Goal: Task Accomplishment & Management: Use online tool/utility

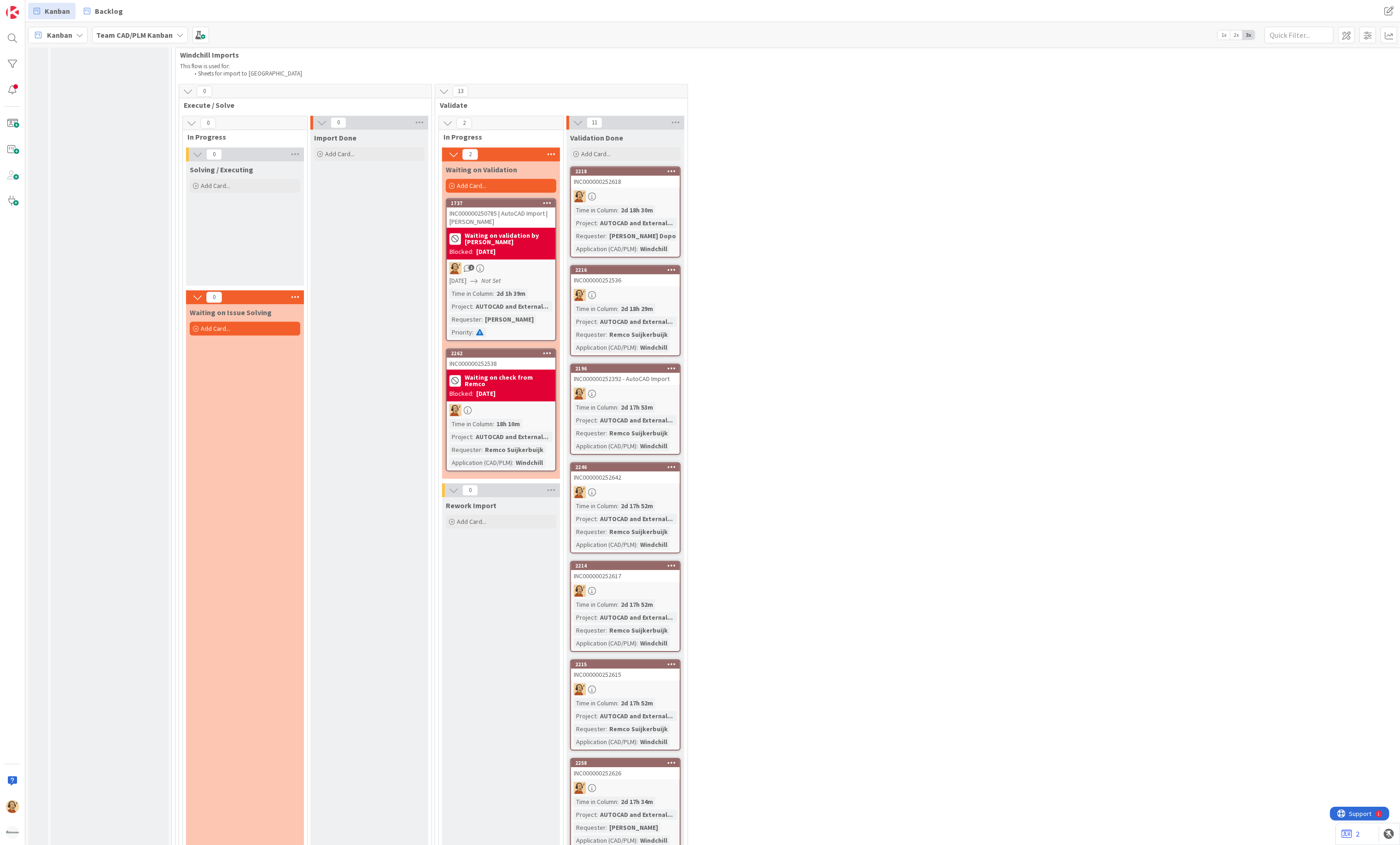
scroll to position [1935, 0]
click at [496, 388] on div "[DATE]" at bounding box center [486, 393] width 20 height 10
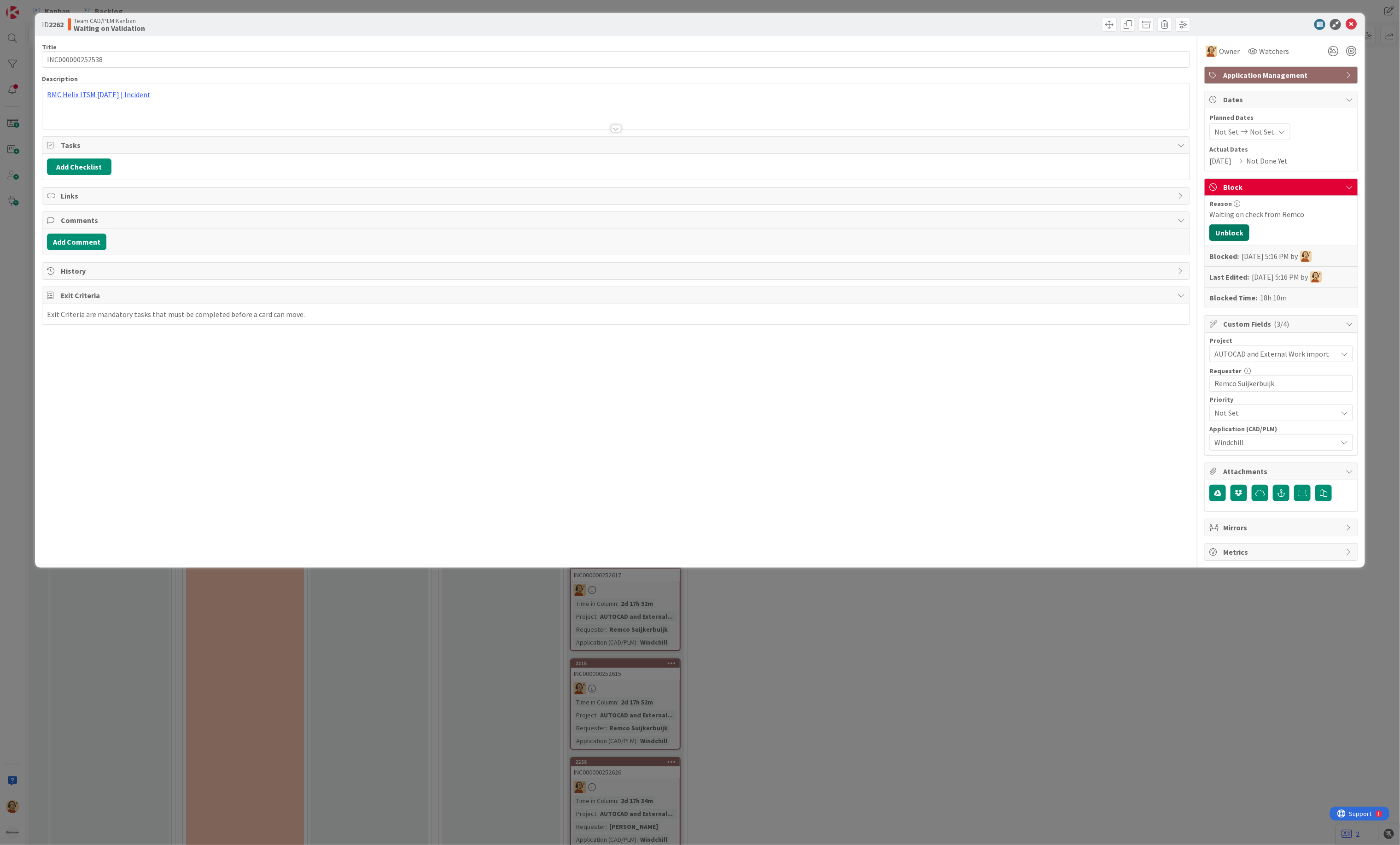
click at [1223, 234] on button "Unblock" at bounding box center [1229, 233] width 40 height 17
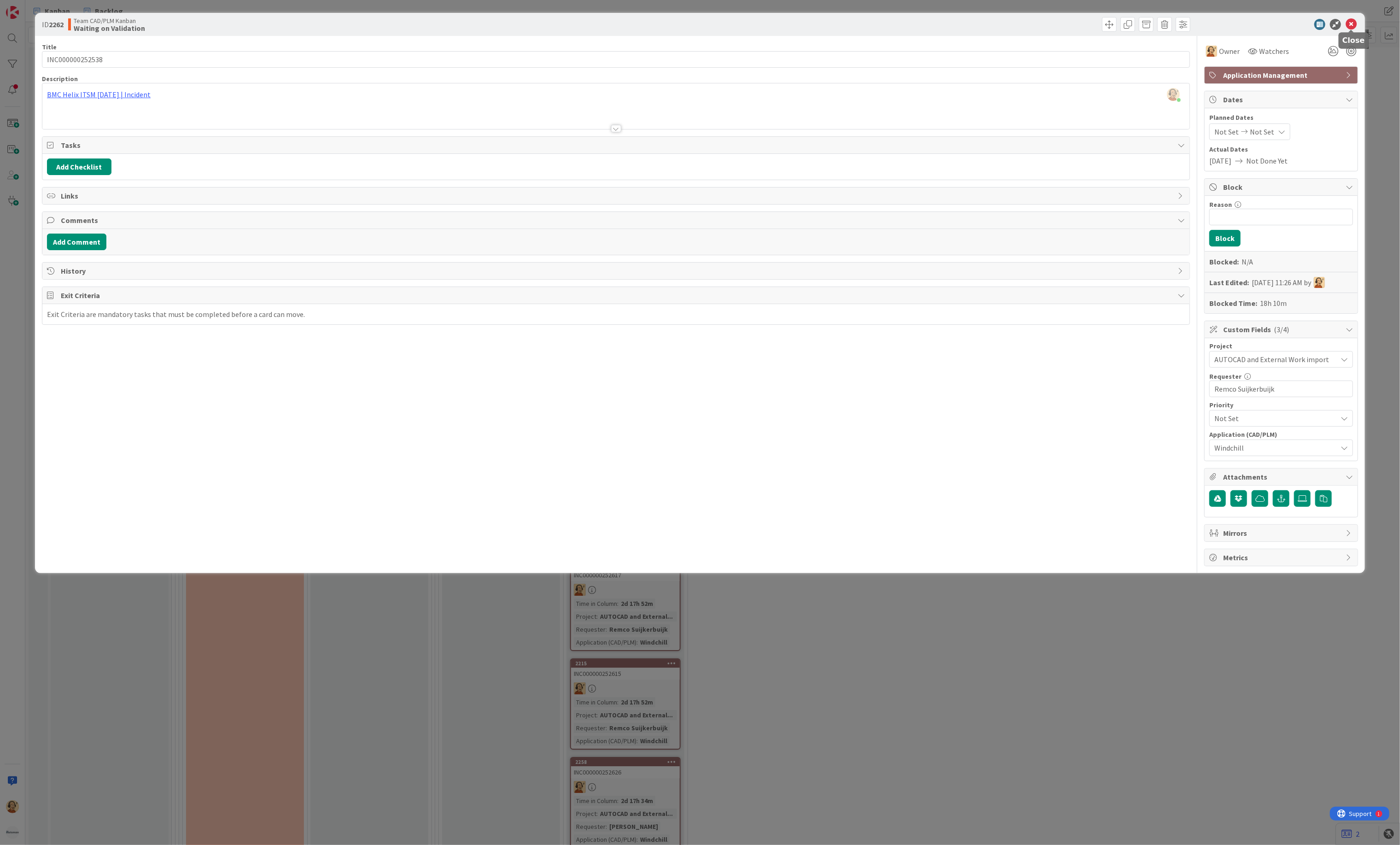
click at [1353, 21] on icon at bounding box center [1351, 24] width 11 height 11
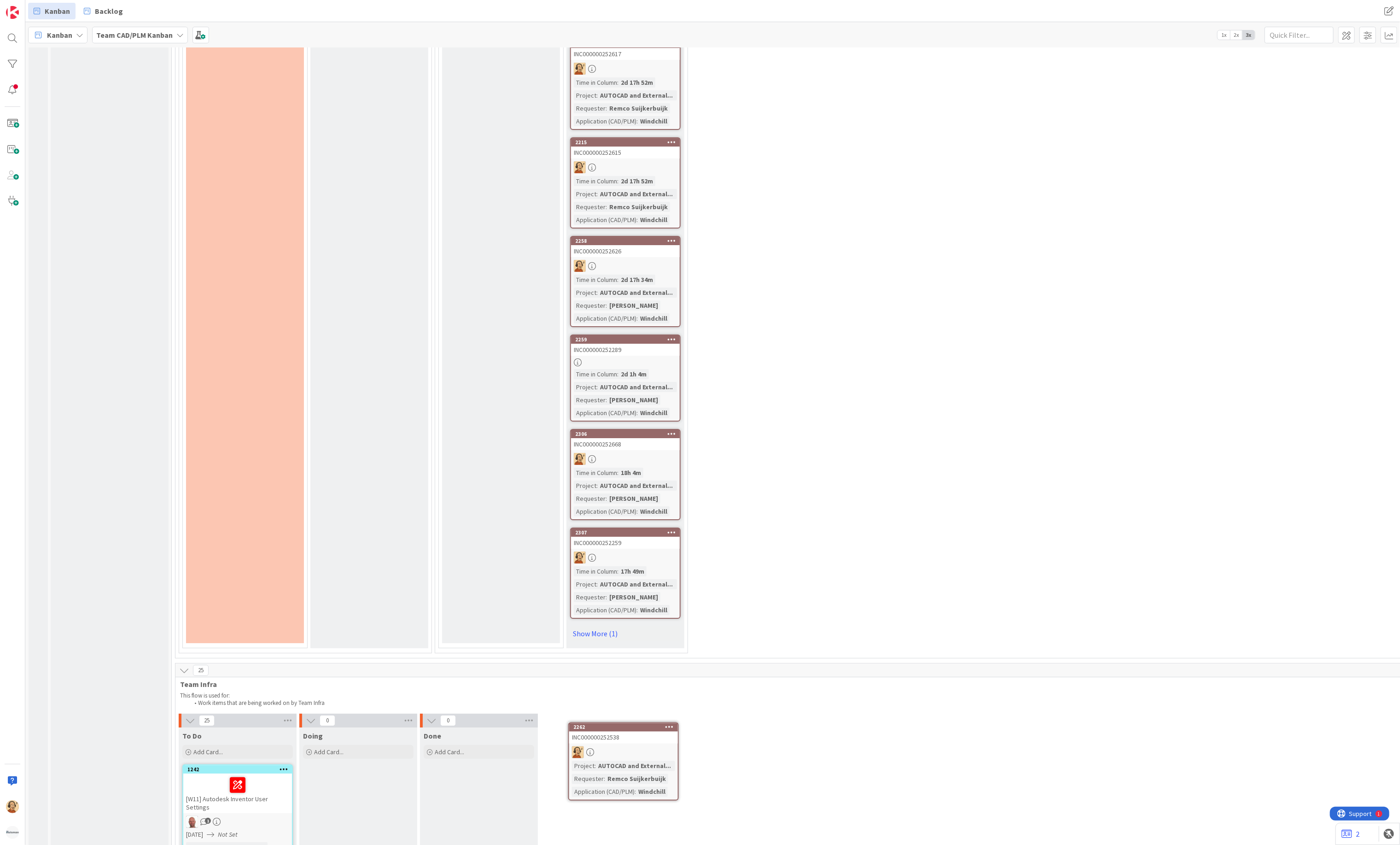
scroll to position [2457, 0]
click at [612, 626] on link "Show More (2)" at bounding box center [625, 633] width 110 height 15
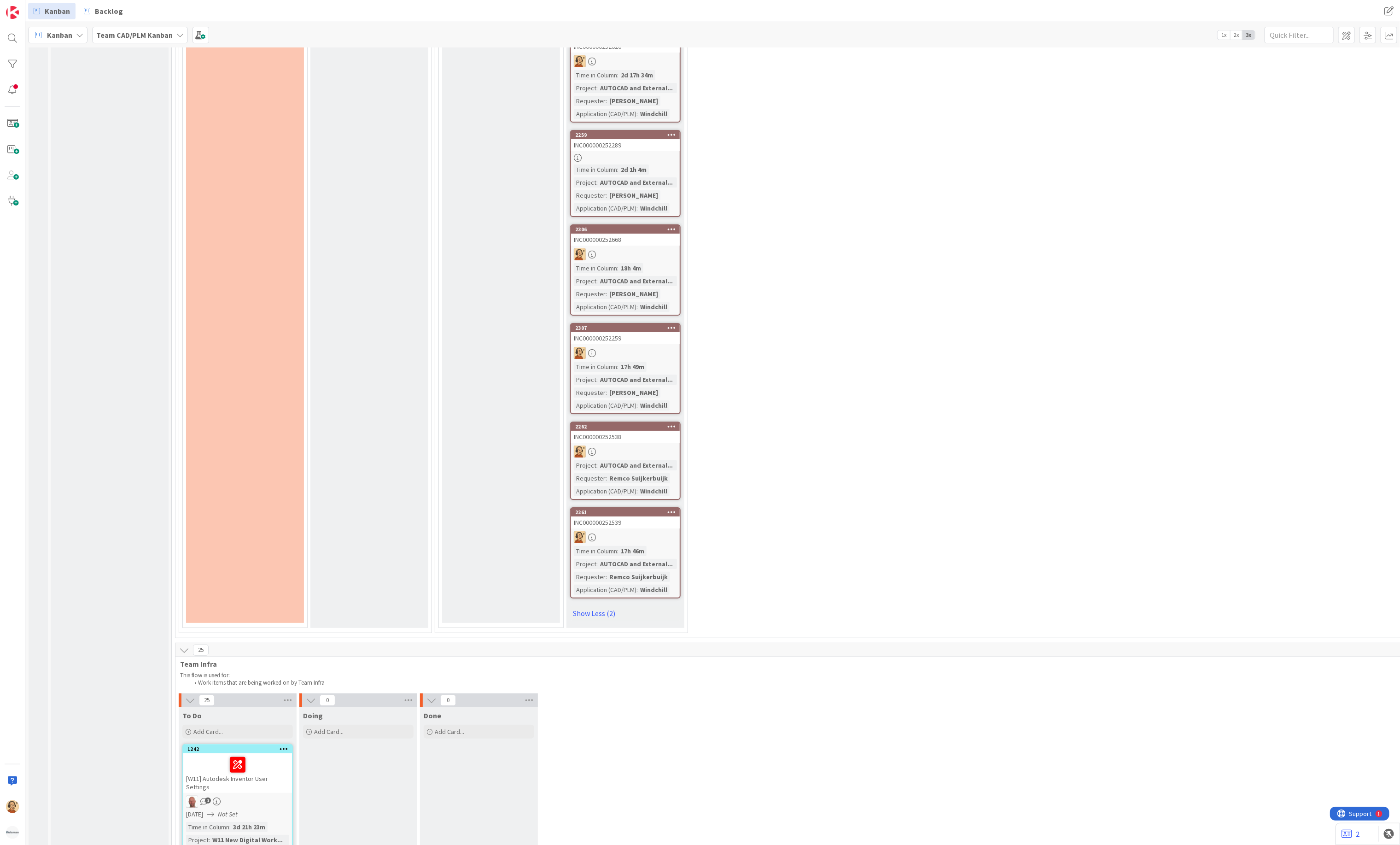
scroll to position [2664, 0]
click at [633, 543] on div "17h 46m" at bounding box center [633, 548] width 28 height 10
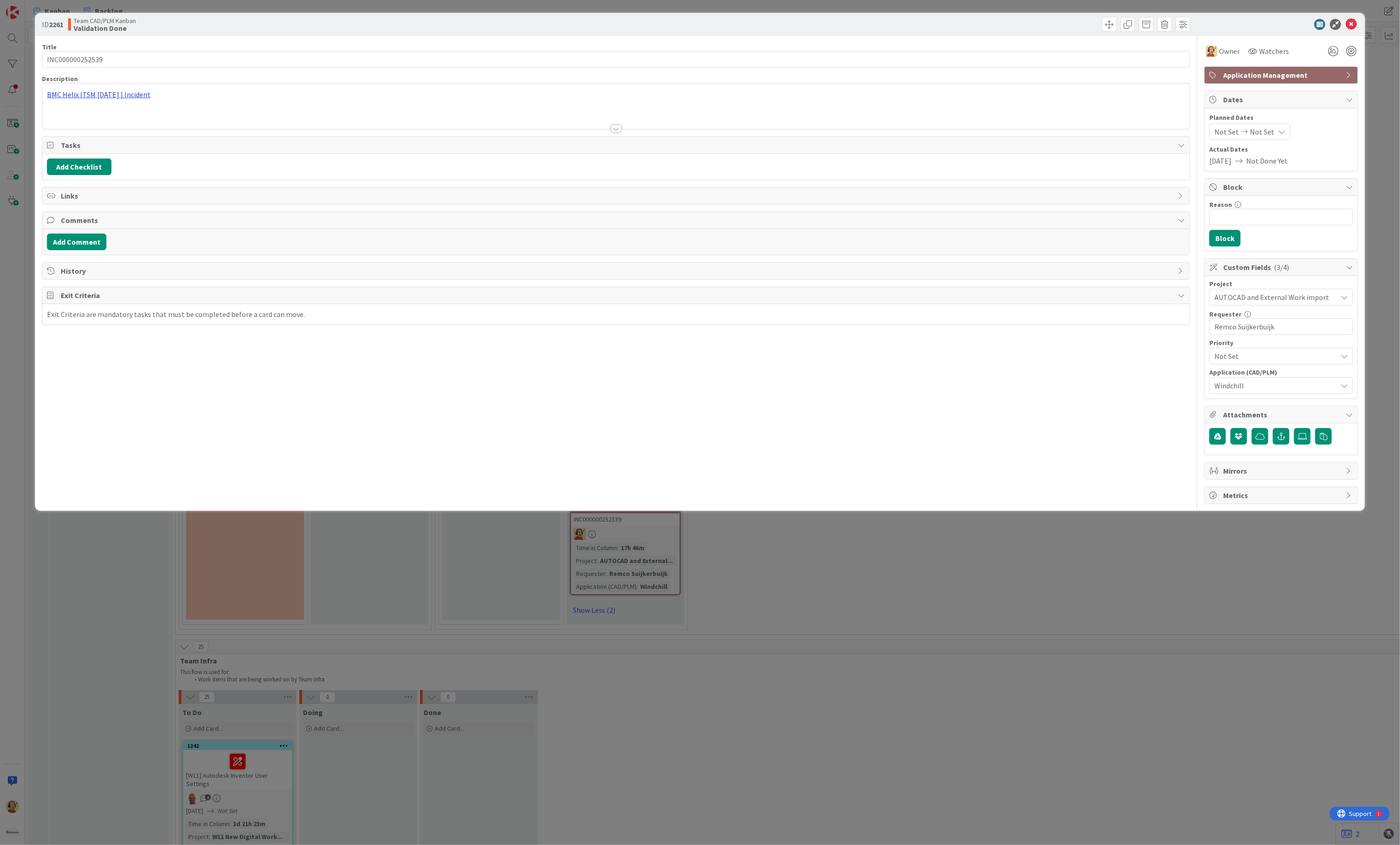
click at [125, 92] on div "BMC Helix ITSM 25.3.01 | Incident" at bounding box center [616, 106] width 1147 height 46
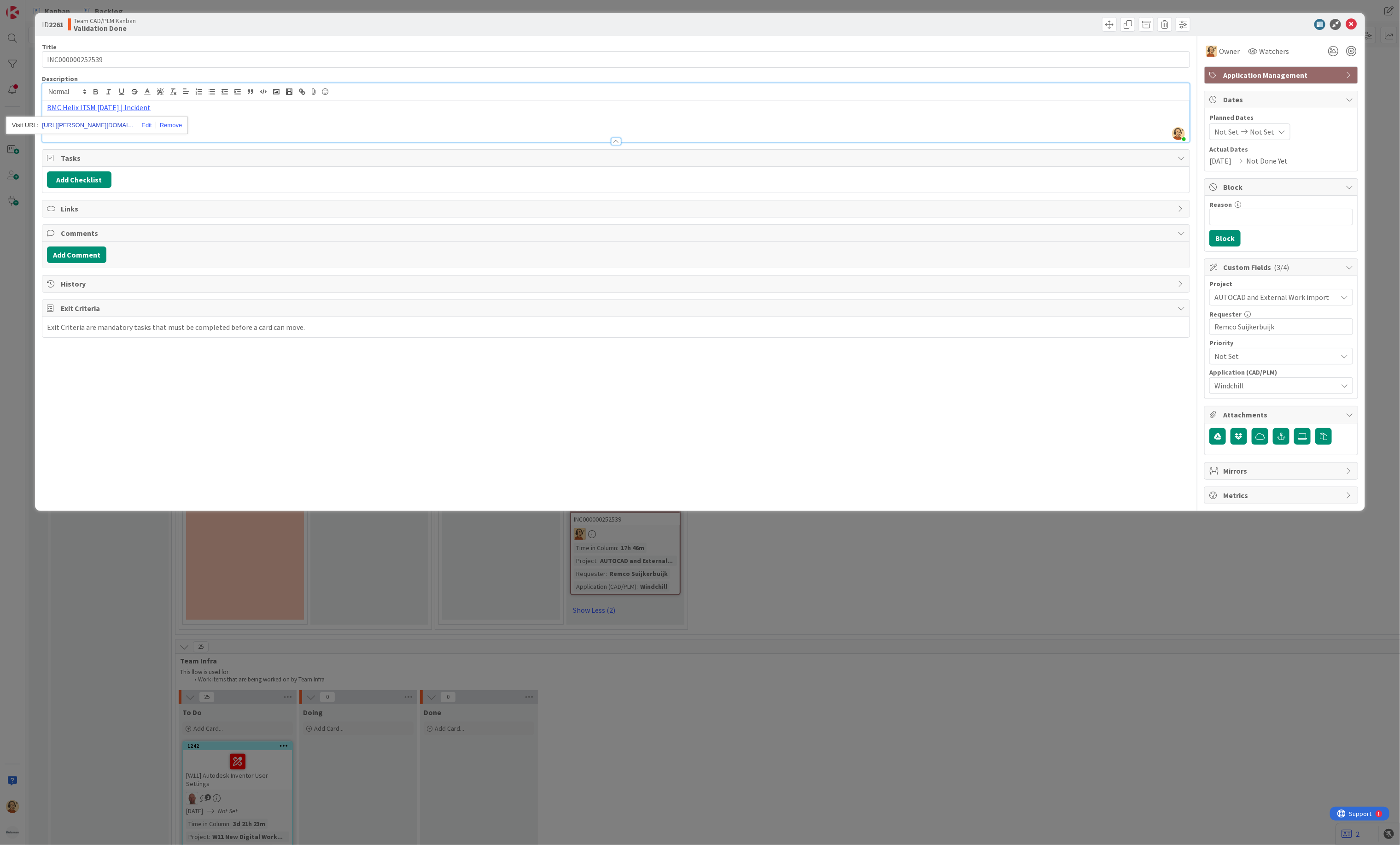
click at [98, 127] on link "https://huisman-smartit.onbmc.com/smartit/app/#/incident/AGGE78O8I4A50ATDKTCQTD…" at bounding box center [88, 125] width 92 height 12
click at [1354, 26] on icon at bounding box center [1351, 24] width 11 height 11
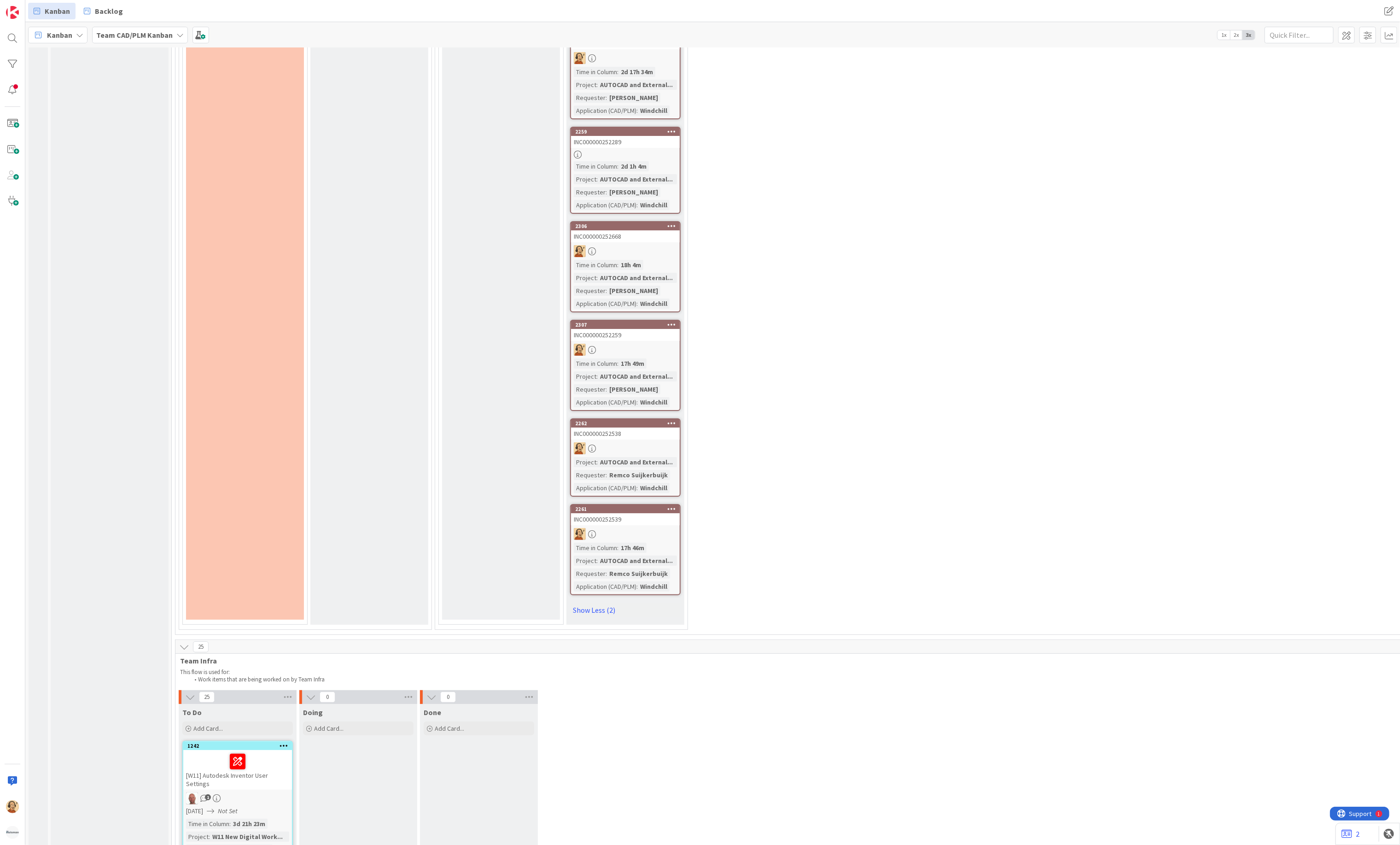
click at [629, 442] on div at bounding box center [626, 448] width 109 height 12
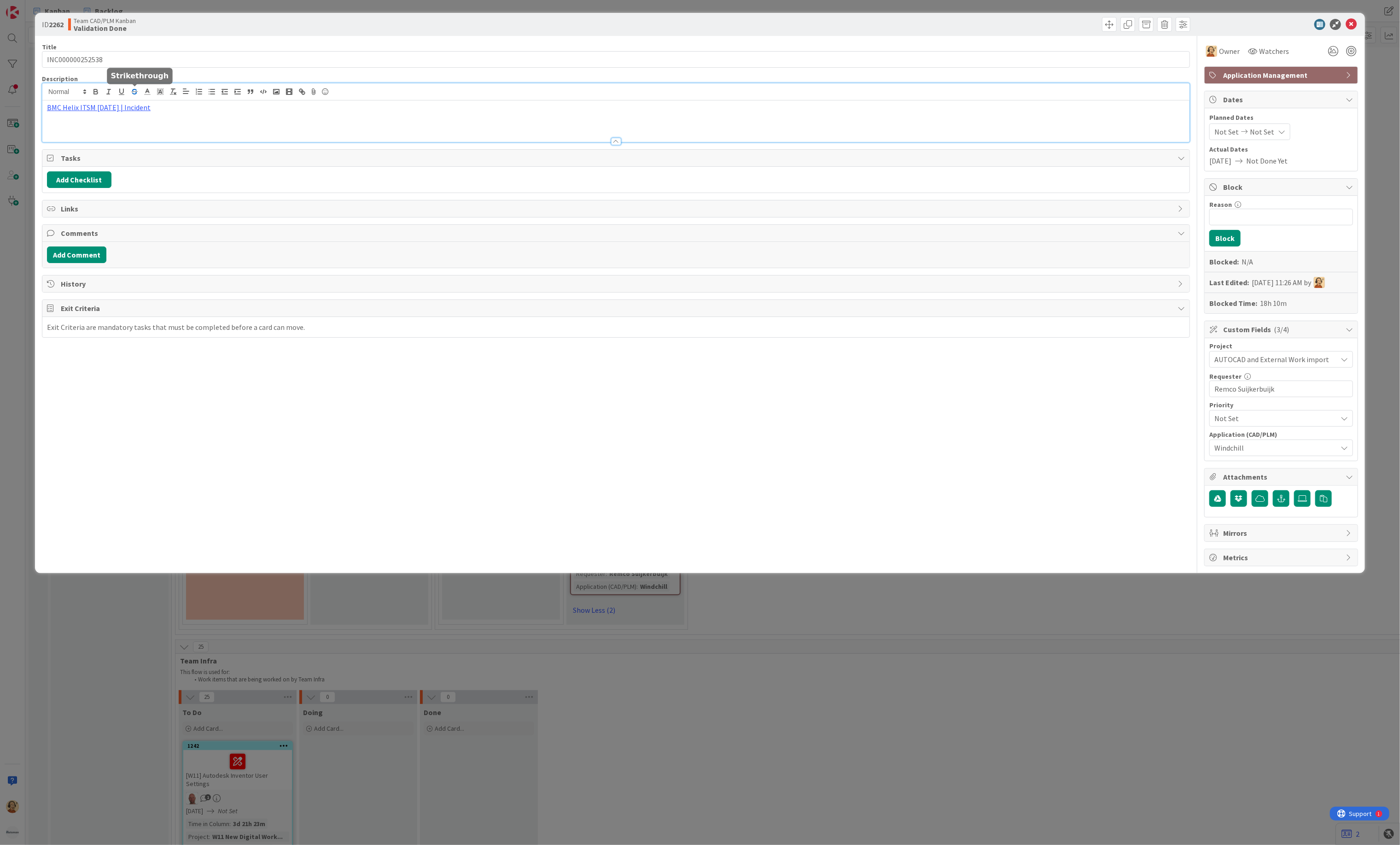
click at [132, 93] on div "BMC Helix ITSM 25.3.01 | Incident" at bounding box center [616, 113] width 1147 height 59
click at [101, 128] on link "https://huisman-smartit.onbmc.com/smartit/app/#/incident/AGGE78O8I4A50ATDKR4UTD…" at bounding box center [88, 125] width 92 height 12
click at [1350, 26] on icon at bounding box center [1351, 24] width 11 height 11
